Goal: Task Accomplishment & Management: Use online tool/utility

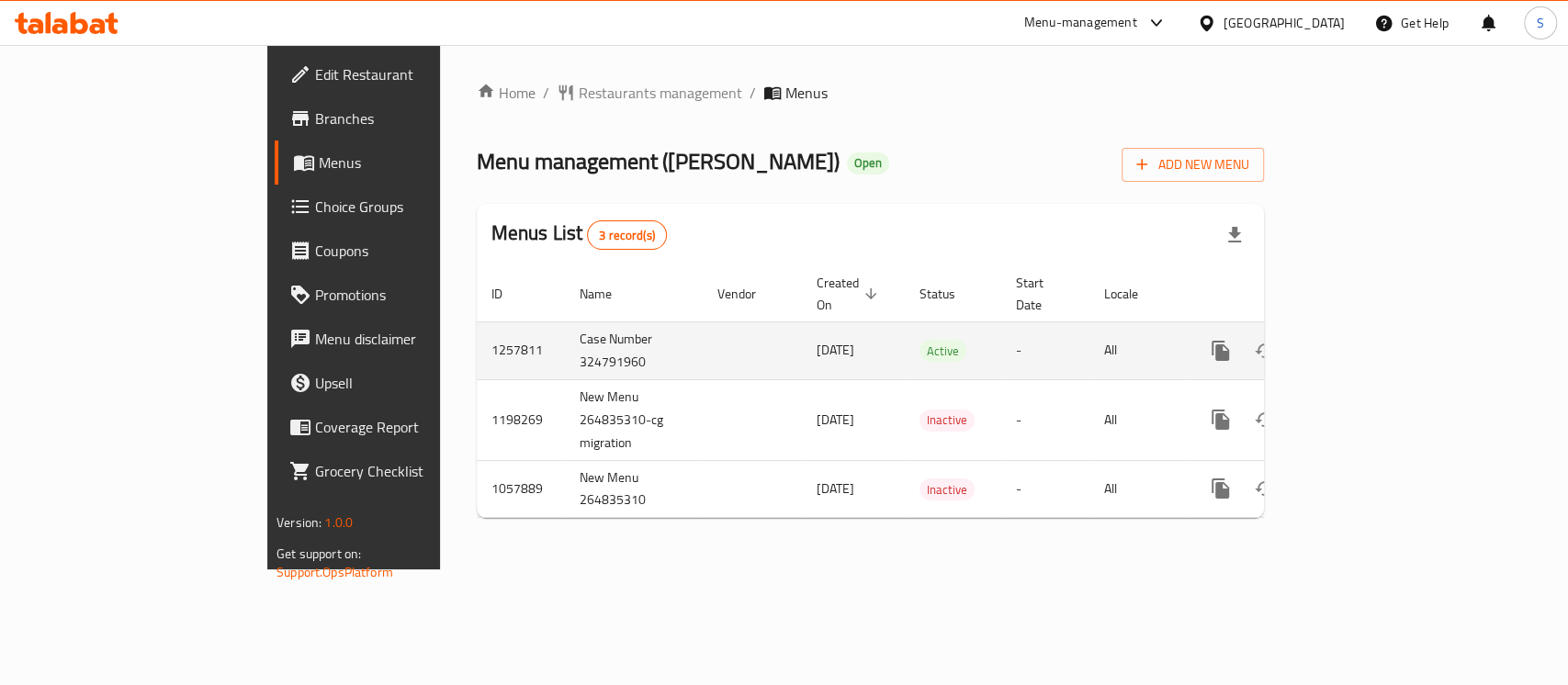
drag, startPoint x: 911, startPoint y: 332, endPoint x: 813, endPoint y: 332, distance: 98.0
click at [813, 332] on tr "1257811 Case Number 324791960 [DATE] Active - All" at bounding box center [933, 350] width 913 height 58
click at [1364, 340] on icon "enhanced table" at bounding box center [1354, 351] width 22 height 22
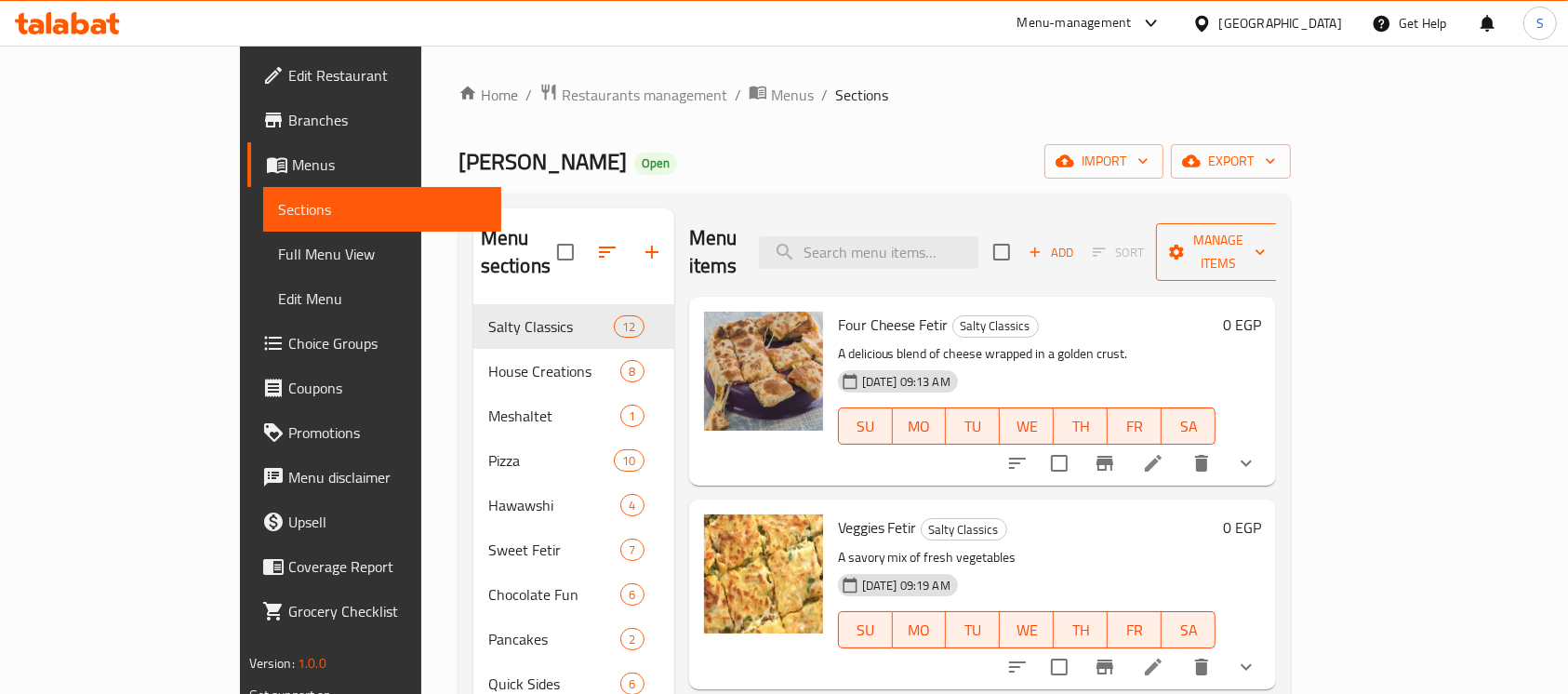
click at [1265, 237] on span "Manage items" at bounding box center [1218, 252] width 95 height 46
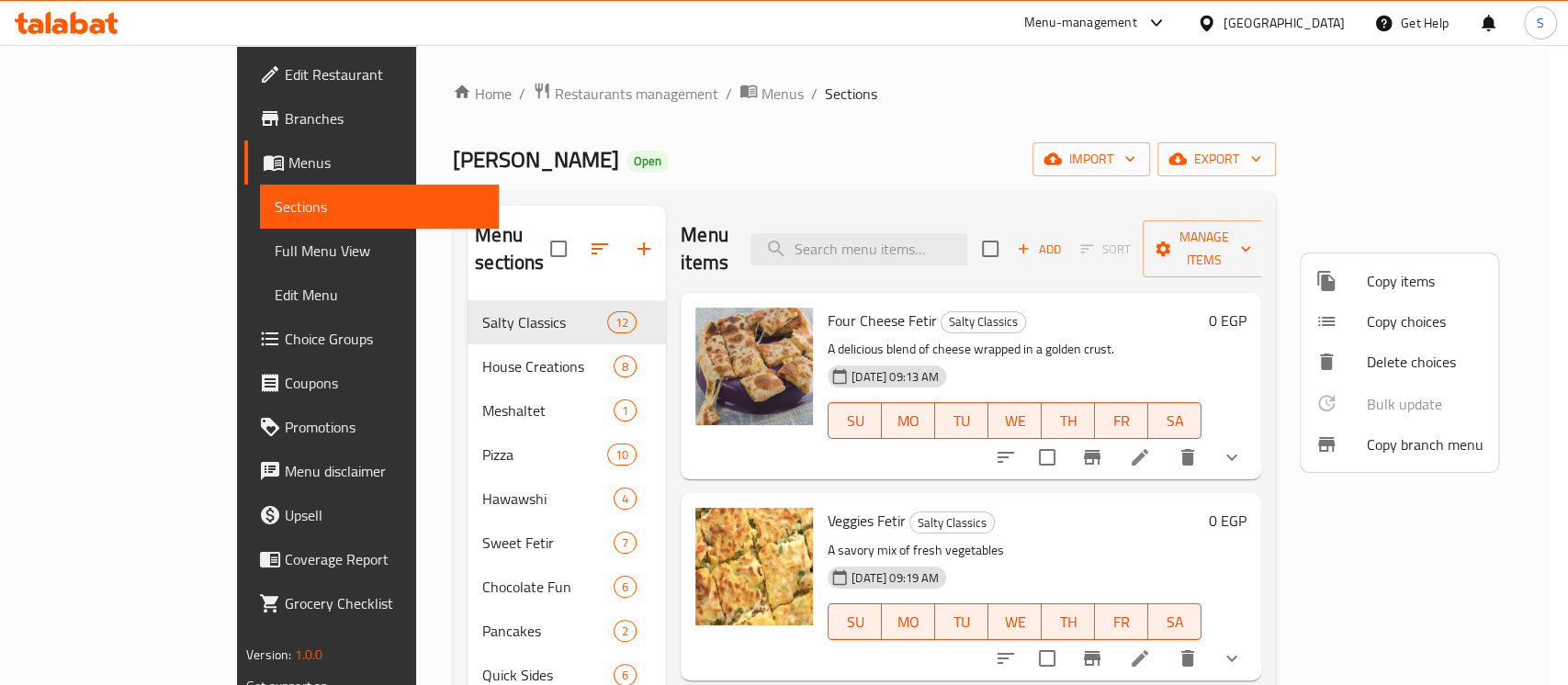
click at [1409, 452] on span "Copy branch menu" at bounding box center [1425, 445] width 117 height 22
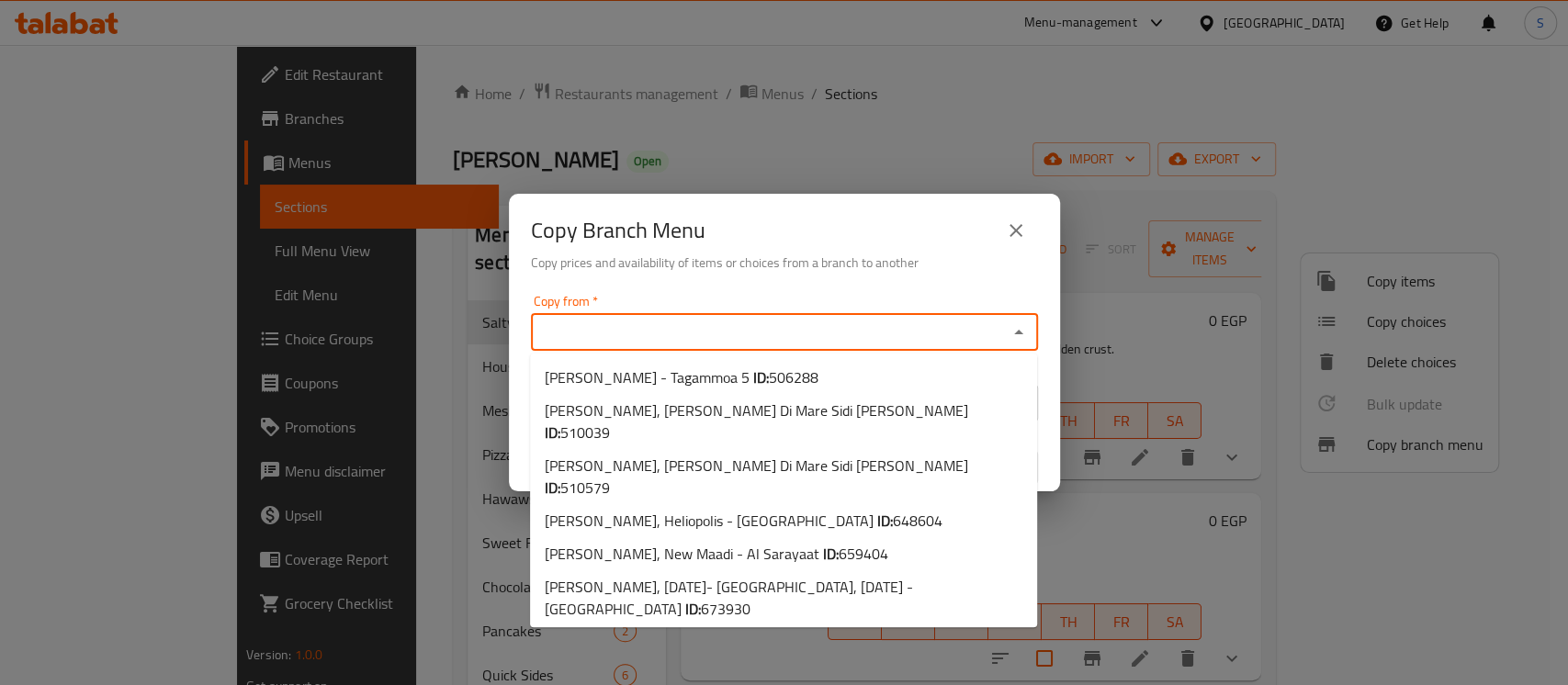
click at [610, 333] on input "Copy from   *" at bounding box center [770, 333] width 466 height 26
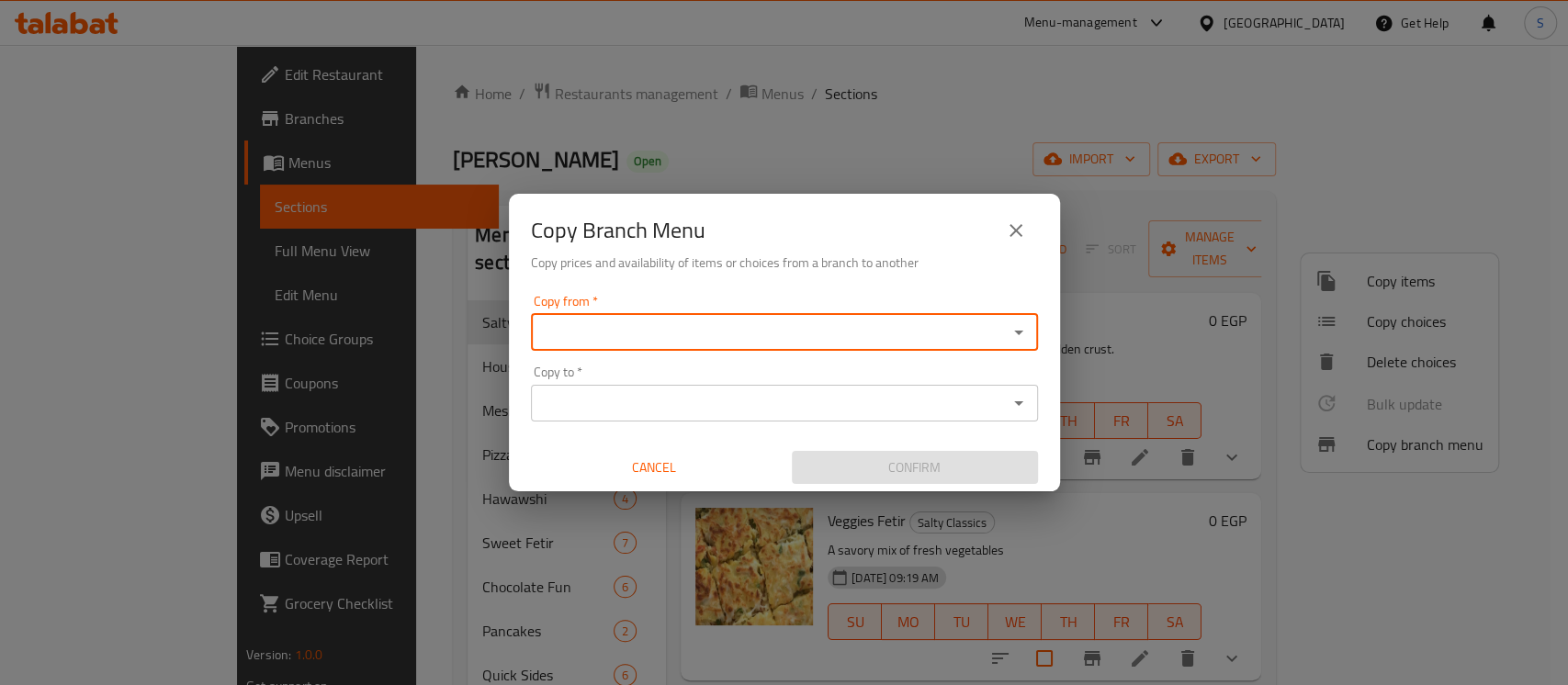
click at [627, 325] on input "Copy from   *" at bounding box center [770, 333] width 466 height 26
click at [664, 342] on input "Copy from   *" at bounding box center [770, 333] width 466 height 26
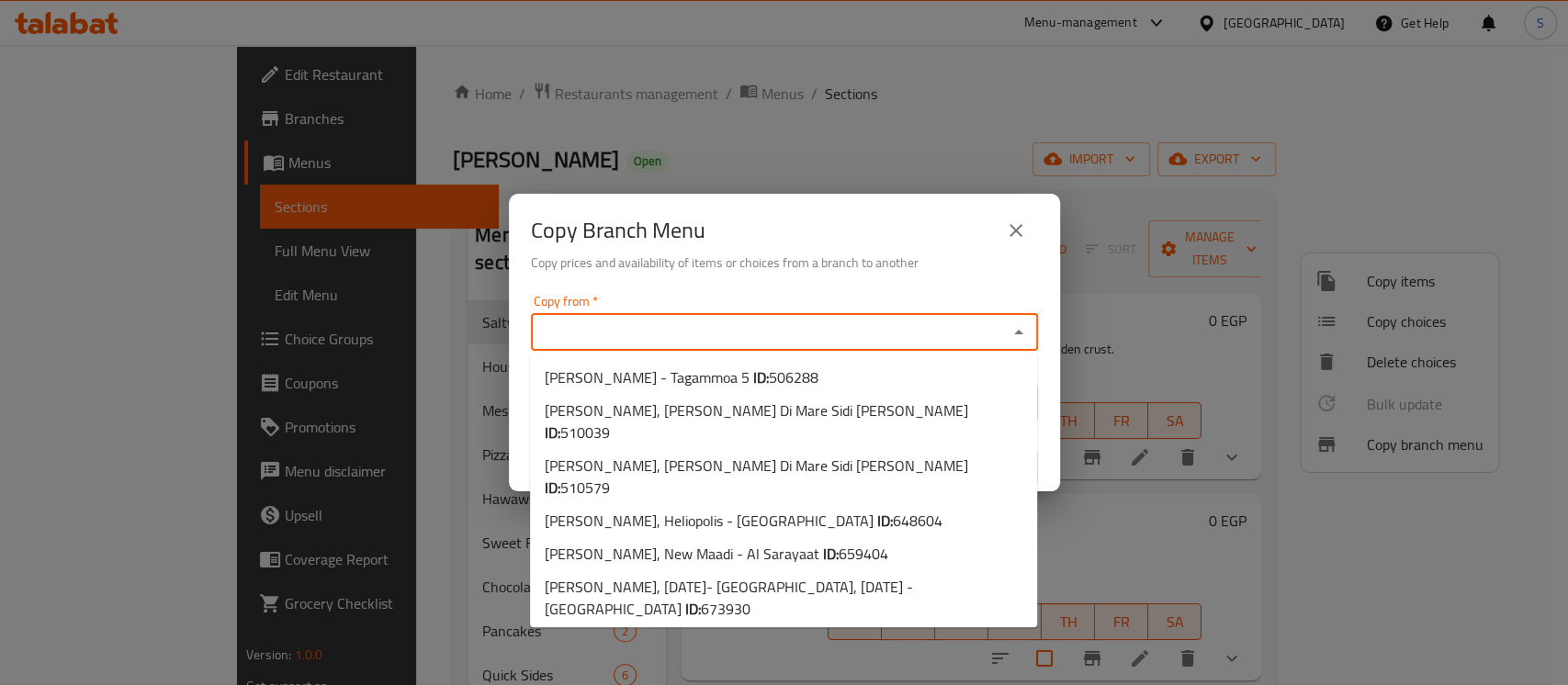
click at [662, 328] on input "Copy from   *" at bounding box center [770, 333] width 466 height 26
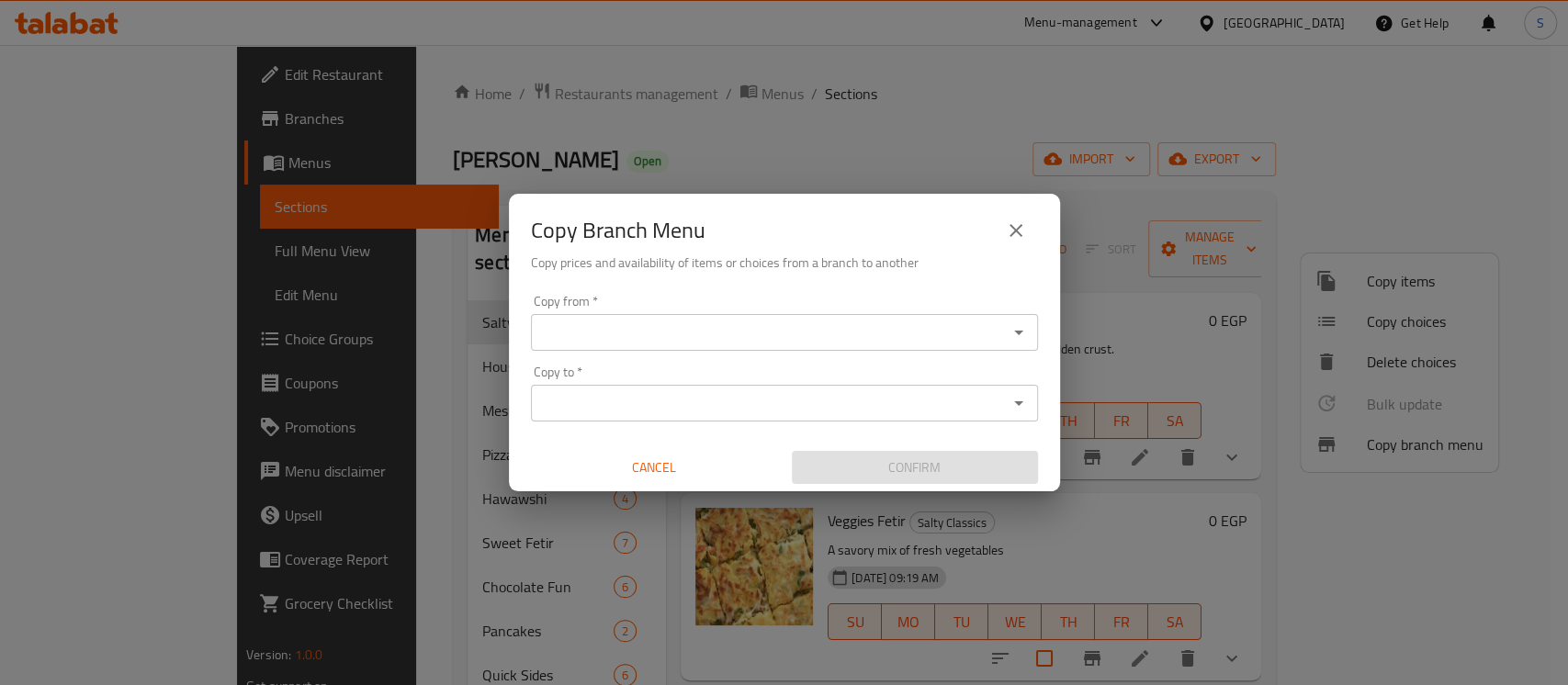
click at [687, 329] on input "Copy from   *" at bounding box center [770, 333] width 466 height 26
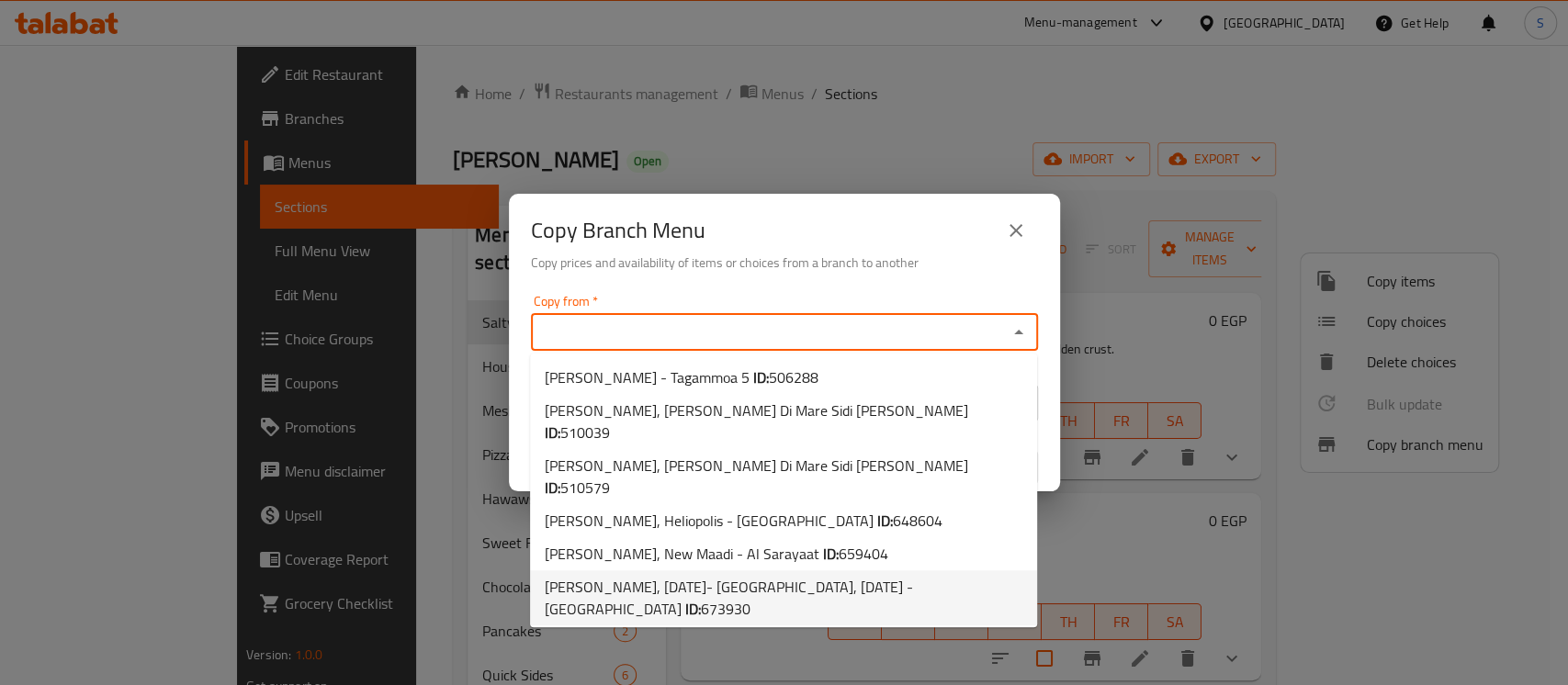
click at [616, 576] on span "[PERSON_NAME], [DATE]- [GEOGRAPHIC_DATA], [DATE] - [GEOGRAPHIC_DATA] ID: 673930" at bounding box center [784, 597] width 478 height 44
type input "[PERSON_NAME], [DATE]- [GEOGRAPHIC_DATA], [DATE] - [GEOGRAPHIC_DATA]"
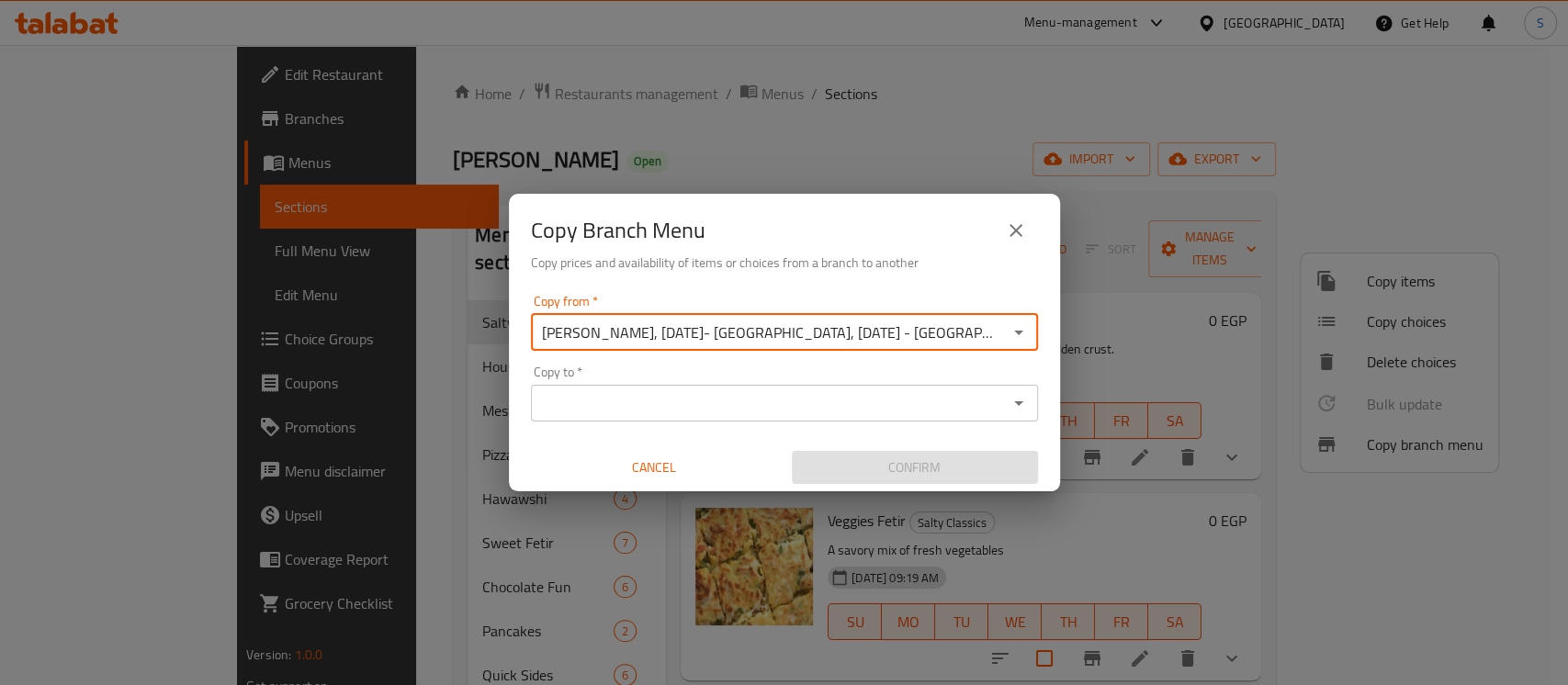
click at [626, 395] on input "Copy to   *" at bounding box center [770, 404] width 466 height 26
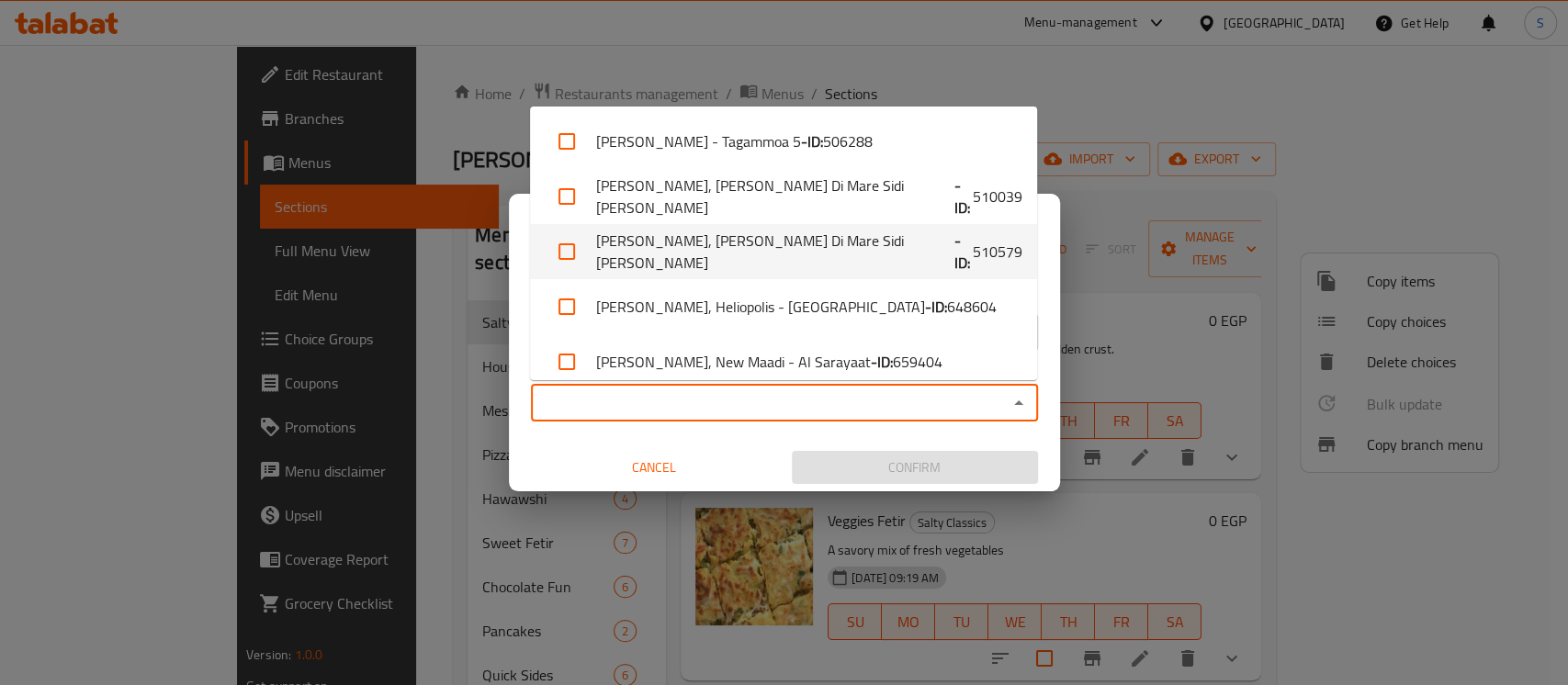
scroll to position [126, 0]
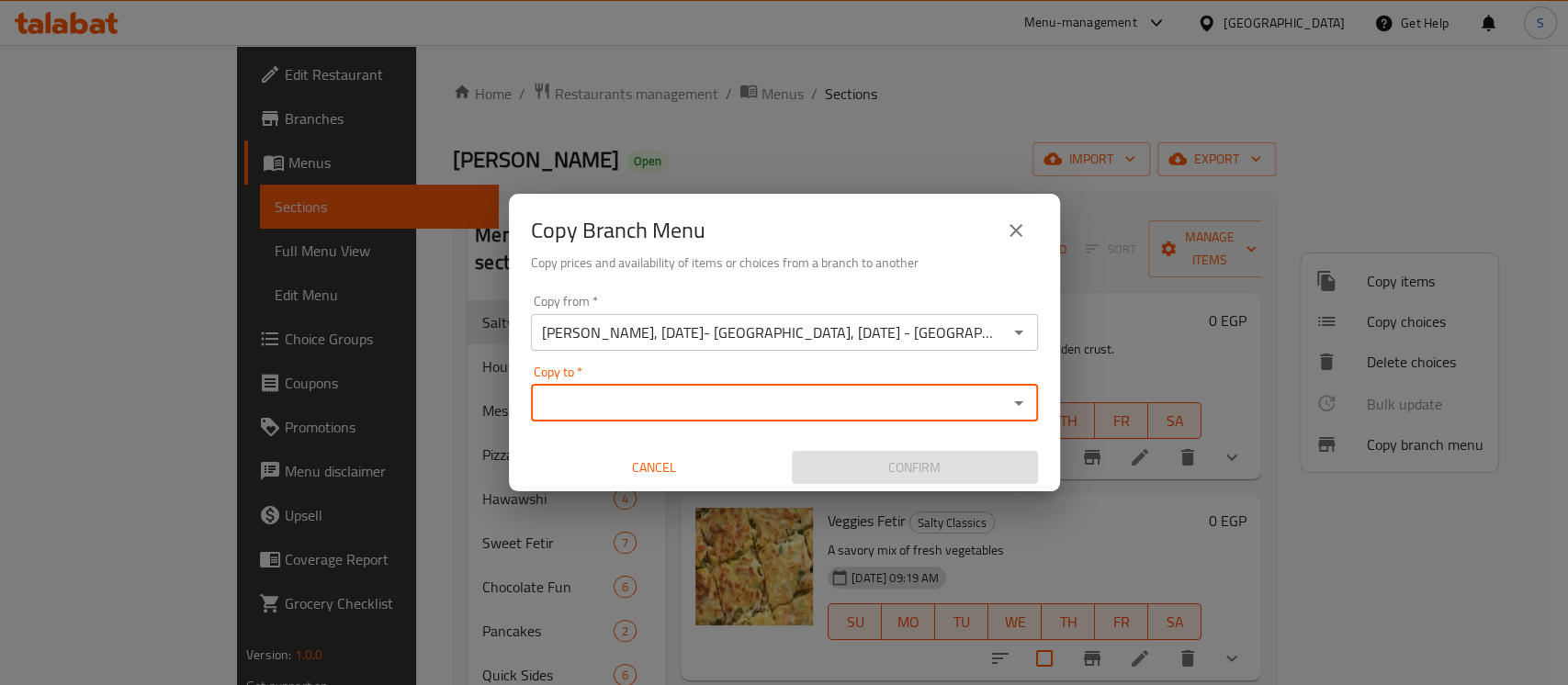
click at [588, 417] on div "Copy to *" at bounding box center [784, 403] width 507 height 36
click at [586, 411] on input "Copy to   *" at bounding box center [770, 404] width 466 height 26
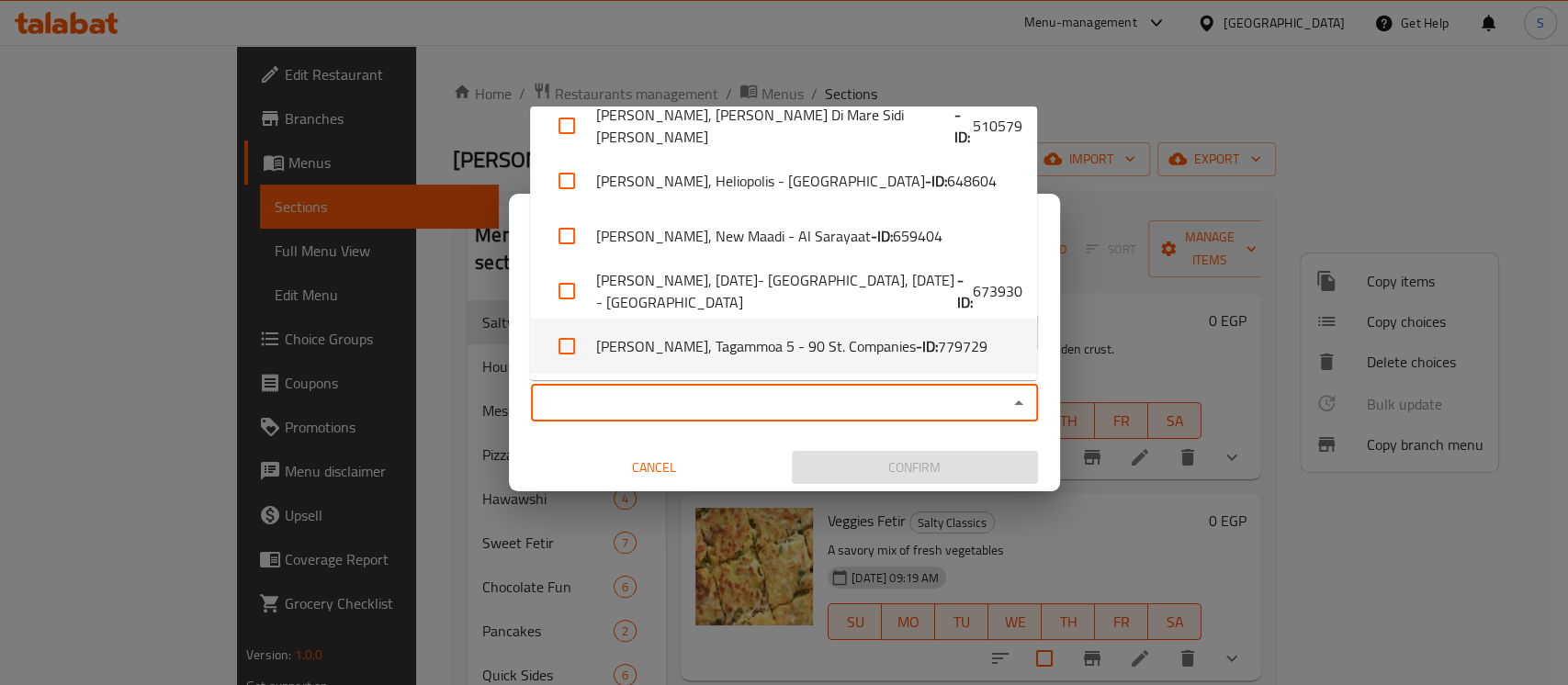
click at [571, 353] on input "checkbox" at bounding box center [567, 346] width 44 height 44
checkbox input "true"
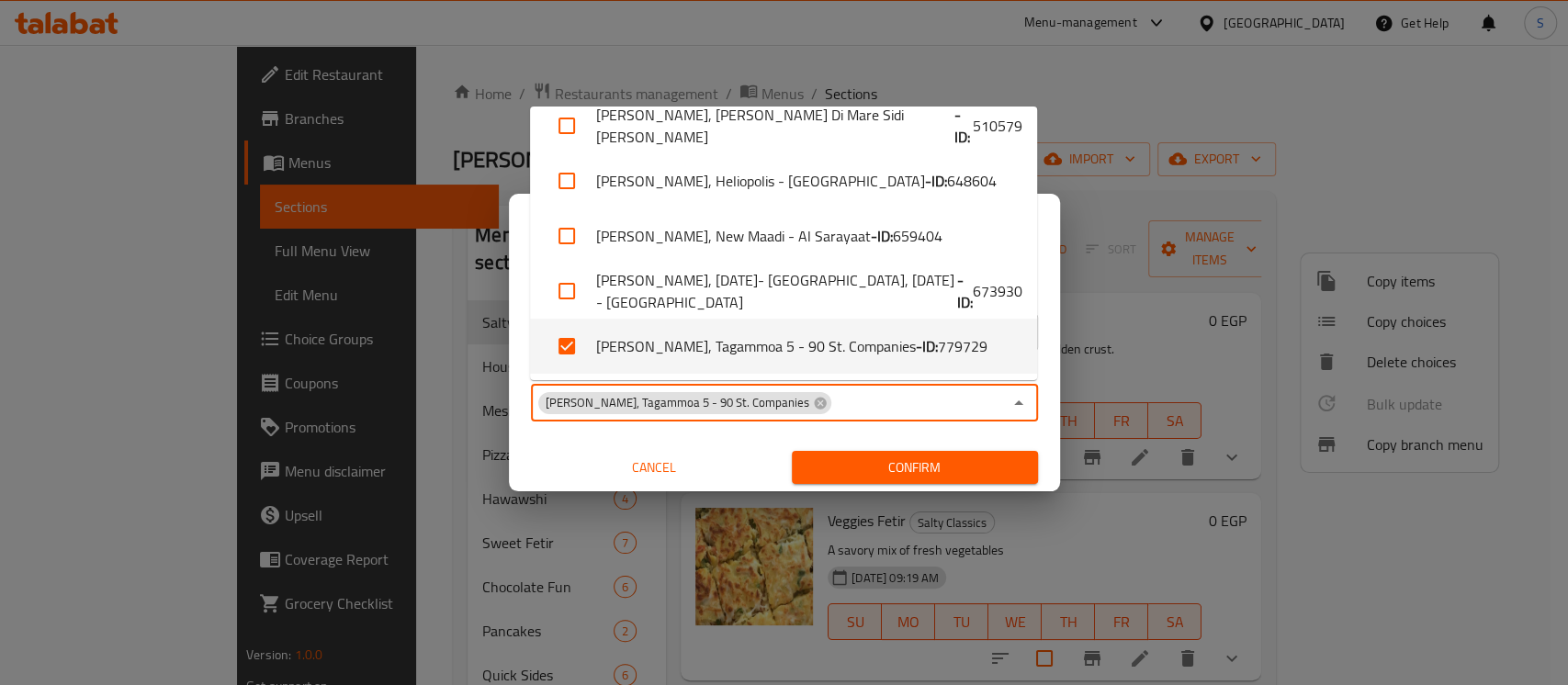
click at [536, 459] on button "Cancel" at bounding box center [654, 467] width 246 height 34
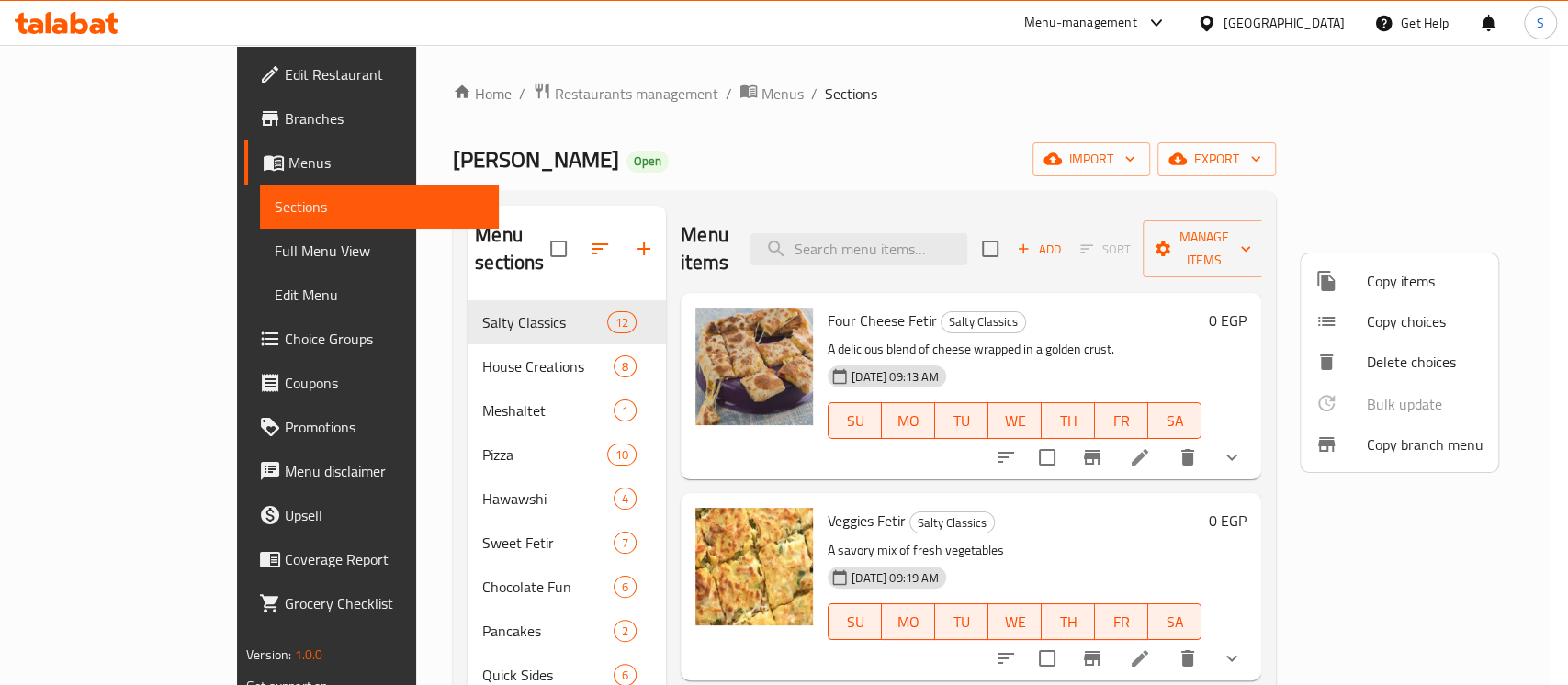
drag, startPoint x: 1380, startPoint y: 422, endPoint x: 1370, endPoint y: 435, distance: 16.4
click at [1373, 422] on ul "Copy items Copy choices Delete choices Bulk update 0 Copy branch menu" at bounding box center [1399, 363] width 197 height 219
click at [1364, 447] on div at bounding box center [1341, 445] width 51 height 22
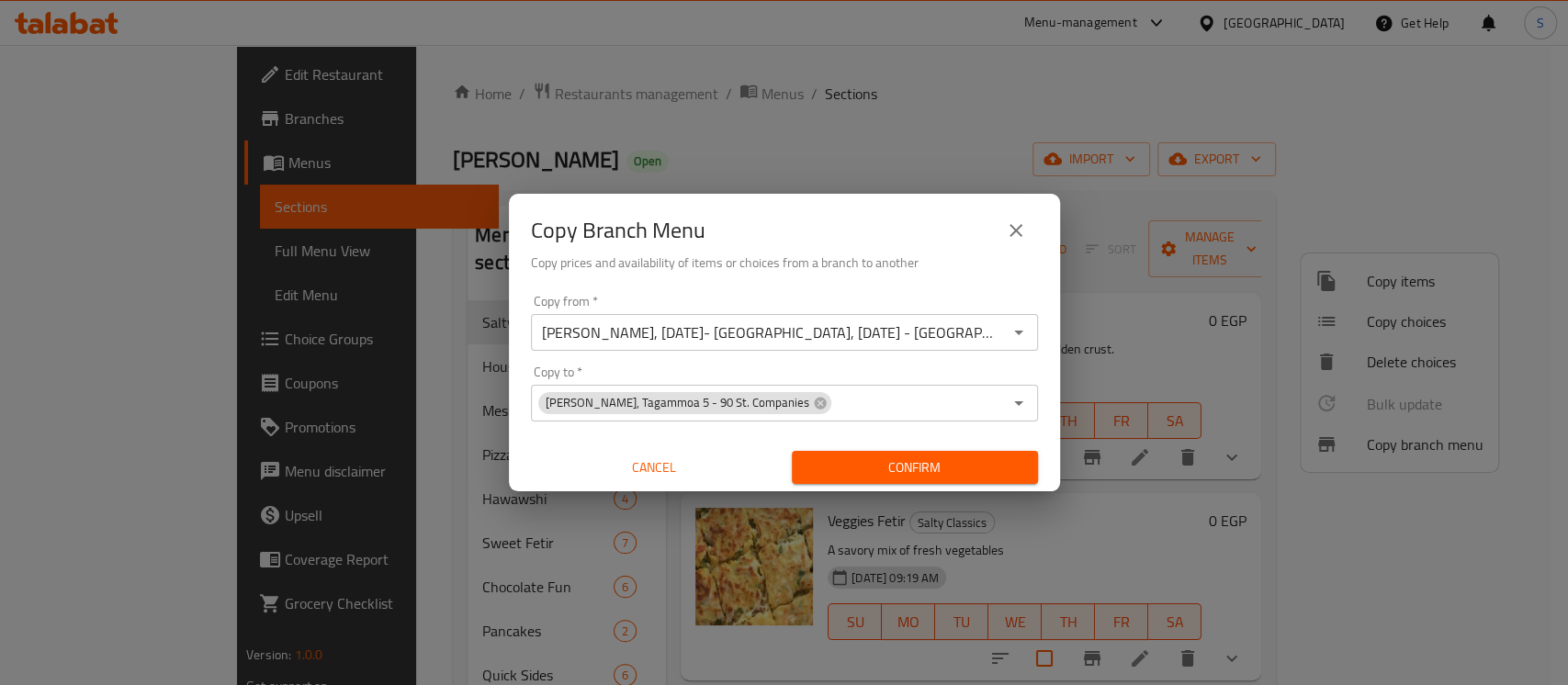
click at [846, 142] on div "Copy Branch Menu Copy prices and availability of items or choices from a branch…" at bounding box center [784, 342] width 1568 height 685
click at [674, 474] on span "Cancel" at bounding box center [655, 467] width 232 height 23
